Goal: Information Seeking & Learning: Learn about a topic

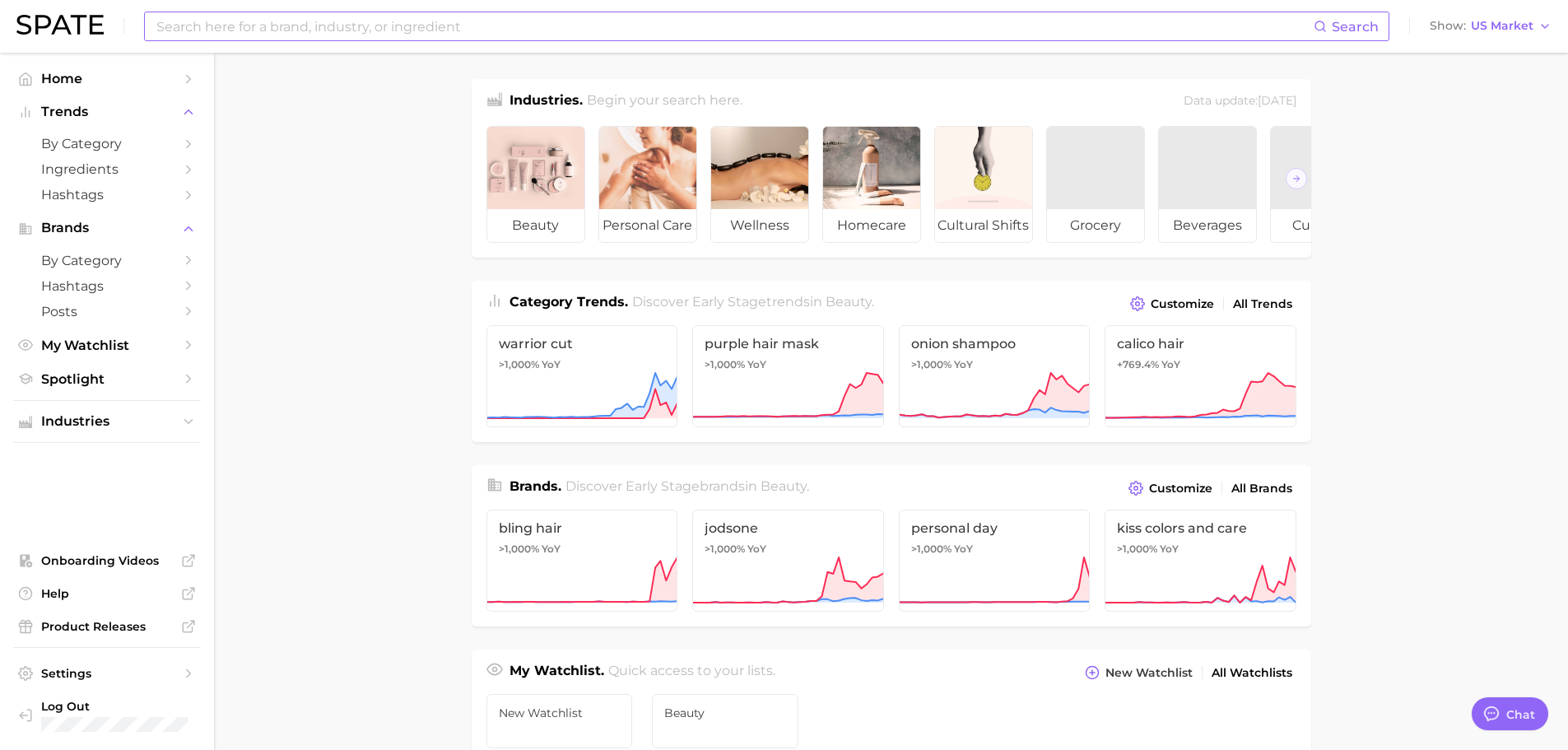
click at [504, 30] on input at bounding box center [734, 26] width 1159 height 28
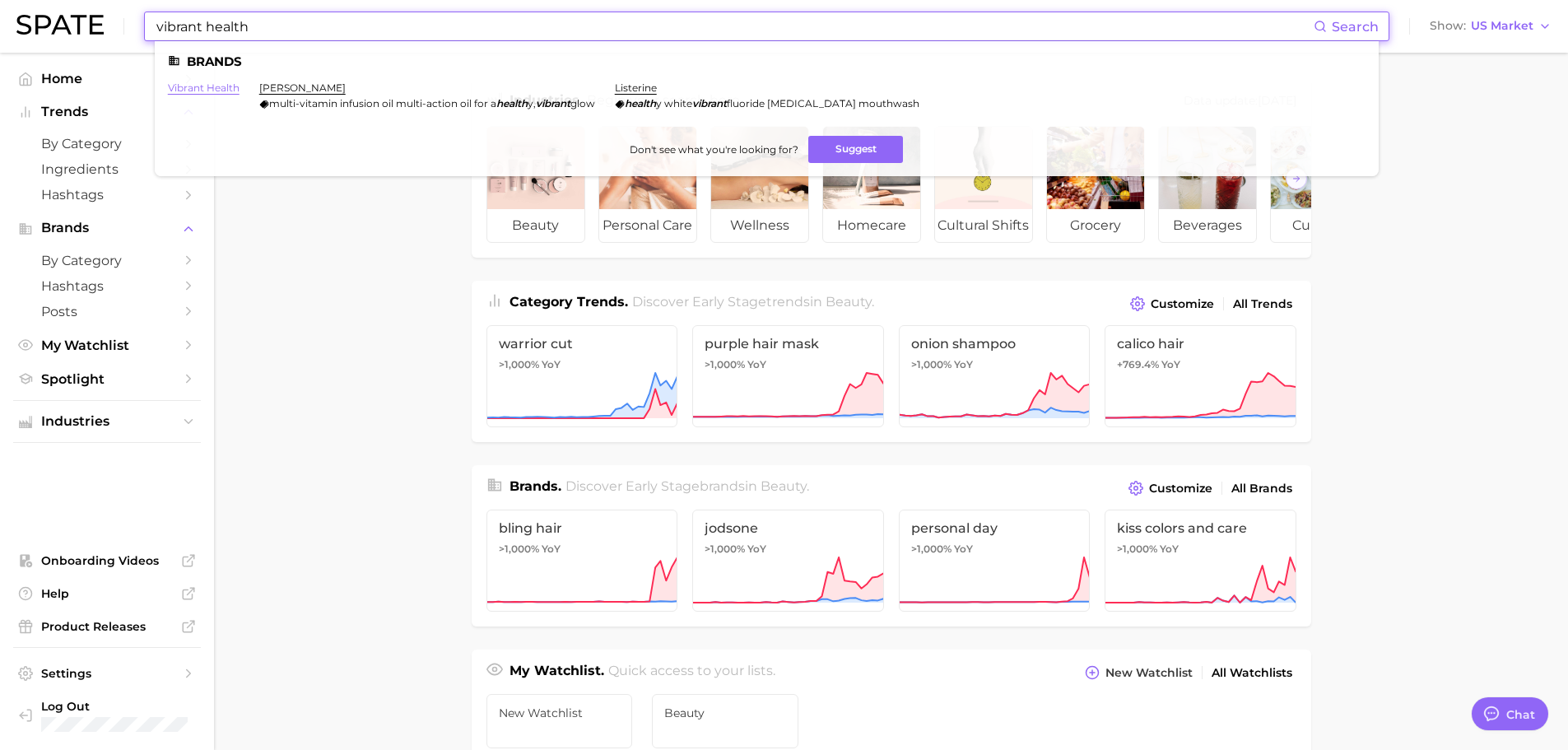
type input "vibrant health"
click at [220, 87] on link "vibrant health" at bounding box center [204, 87] width 72 height 13
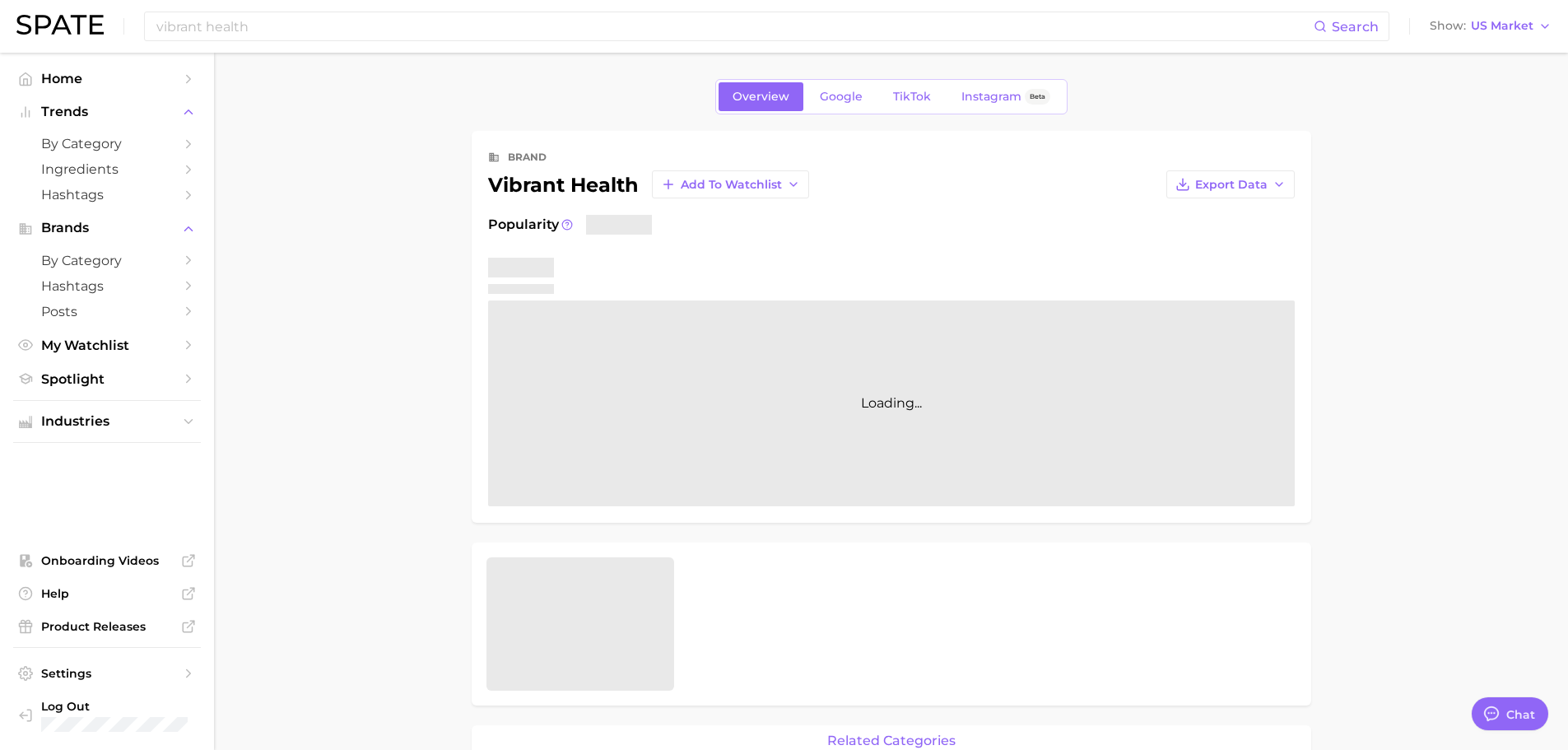
type textarea "x"
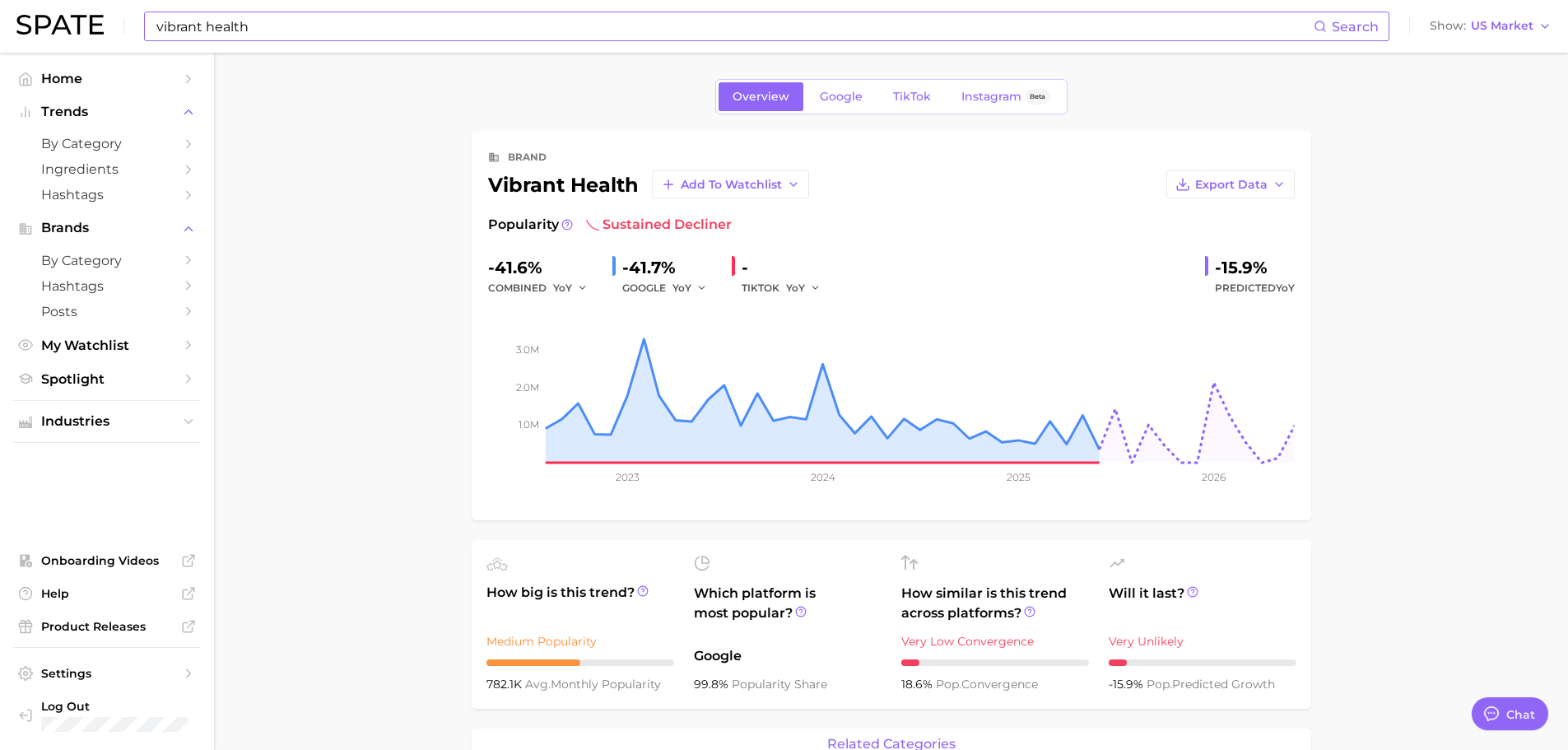
click at [565, 29] on input "vibrant health" at bounding box center [734, 26] width 1159 height 28
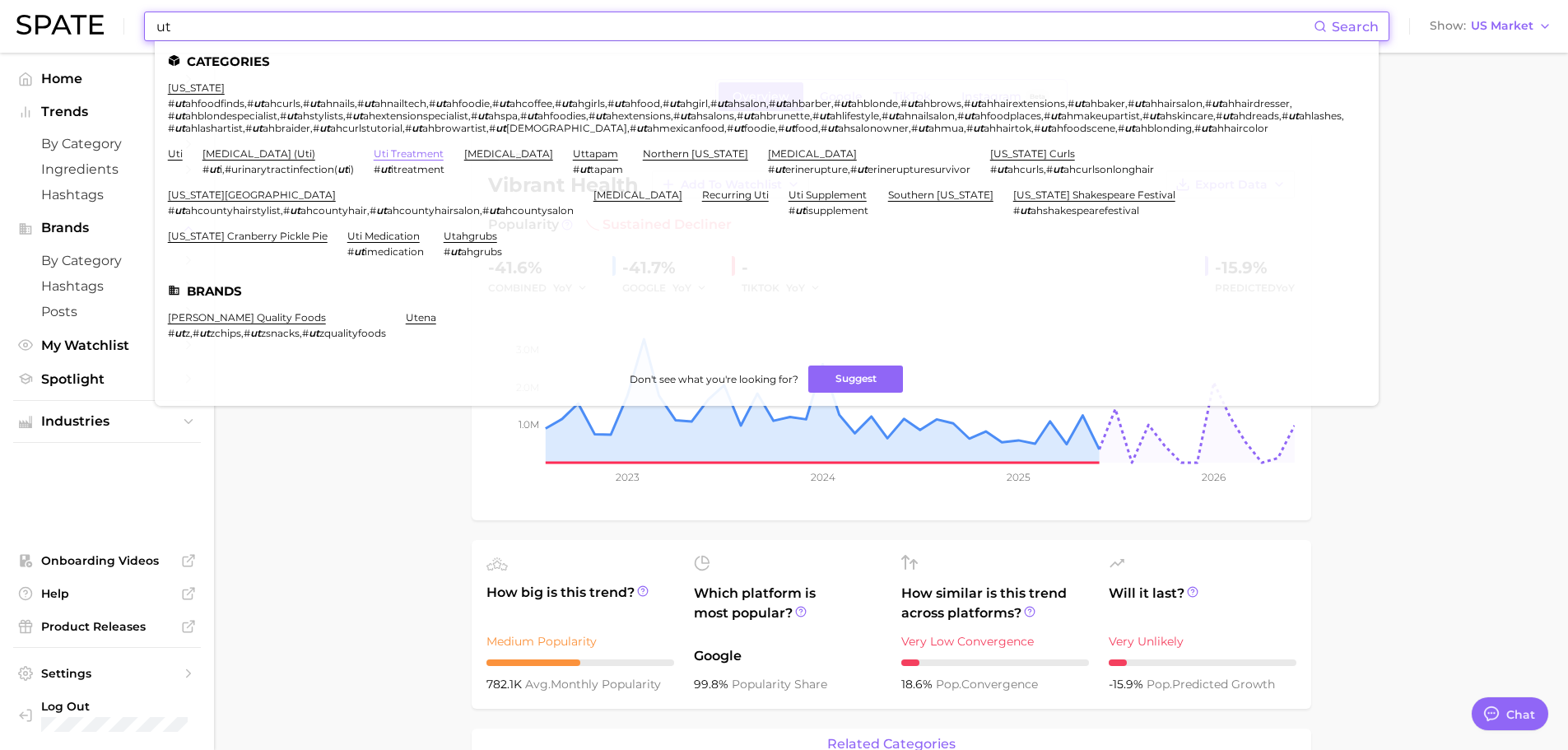
type input "ut"
click at [431, 157] on link "uti treatment" at bounding box center [408, 153] width 70 height 13
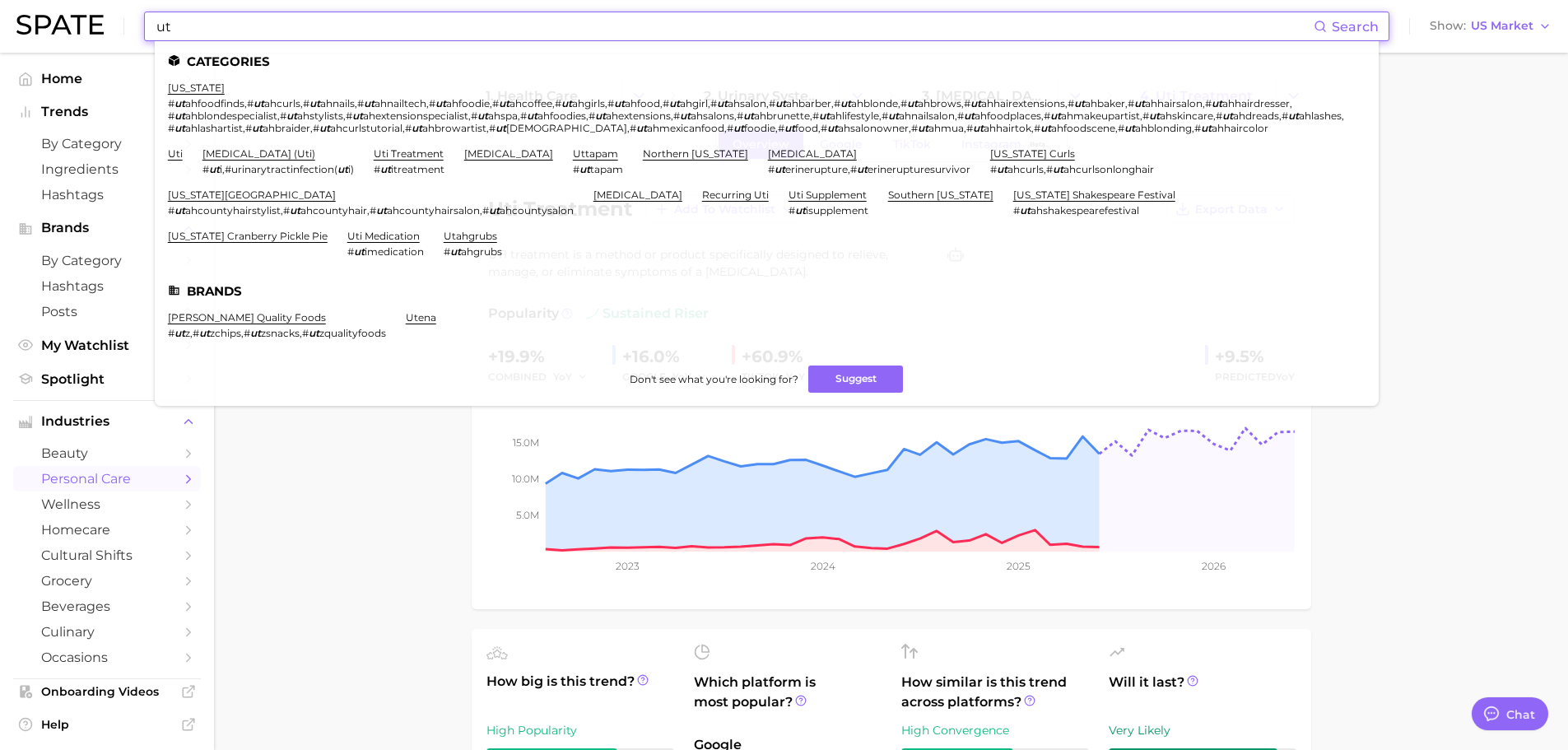
drag, startPoint x: 475, startPoint y: 16, endPoint x: 475, endPoint y: 27, distance: 11.0
click at [475, 27] on input "ut" at bounding box center [734, 26] width 1159 height 28
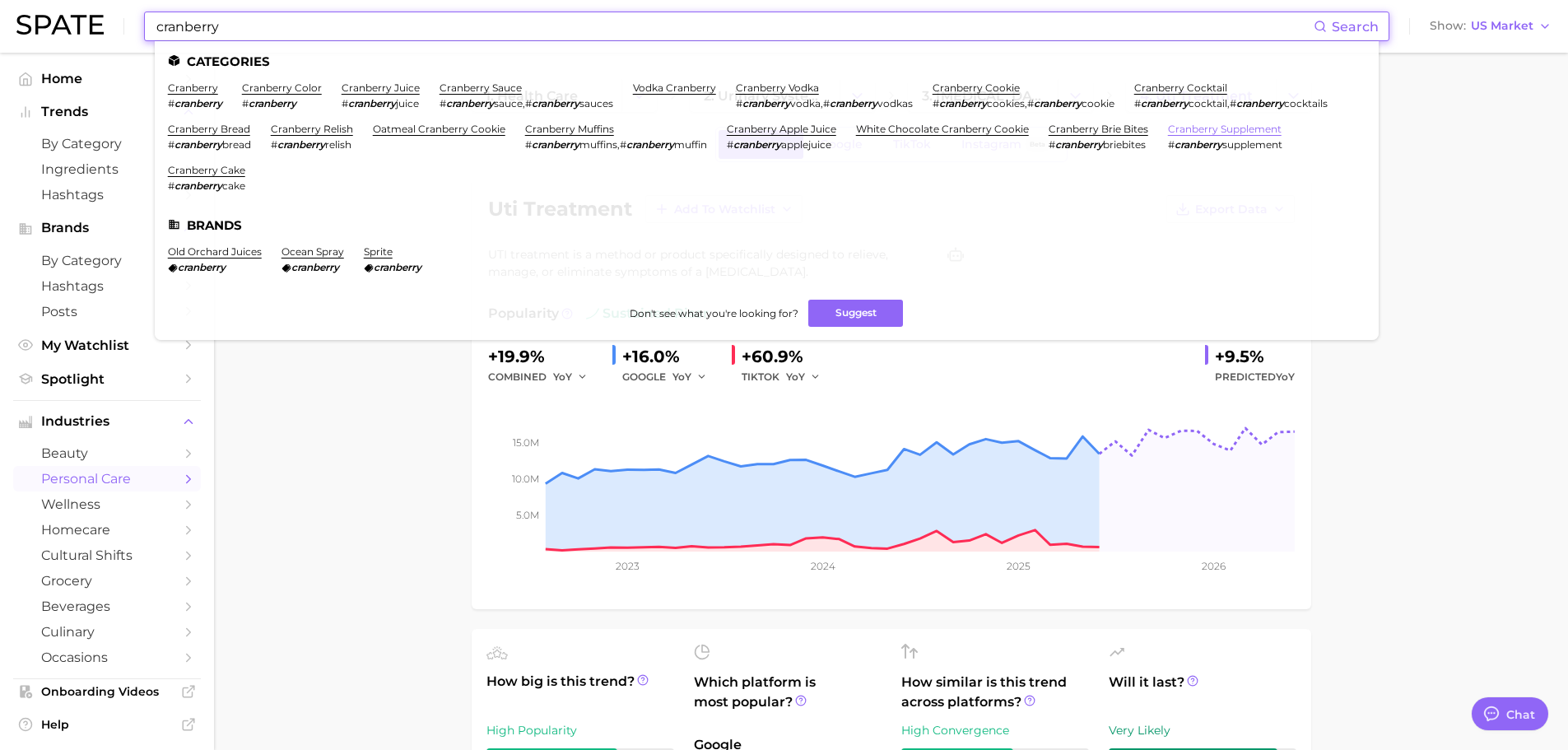
type input "cranberry"
click at [1168, 135] on link "cranberry supplement" at bounding box center [1225, 128] width 113 height 13
